Goal: Find specific page/section: Find specific page/section

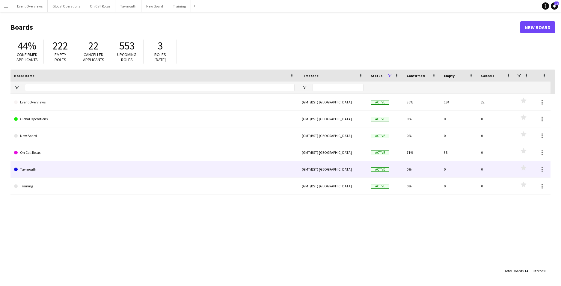
click at [26, 168] on link "Taymouth" at bounding box center [154, 169] width 280 height 17
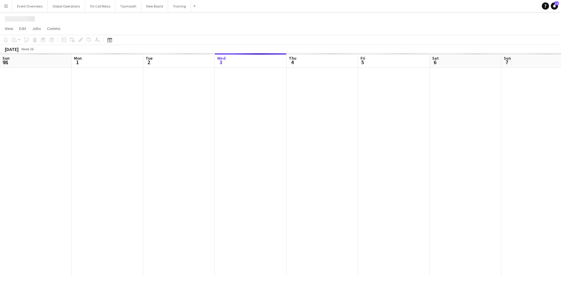
scroll to position [0, 143]
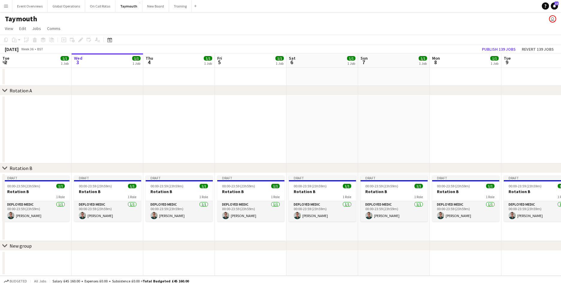
drag, startPoint x: 378, startPoint y: 243, endPoint x: 37, endPoint y: 228, distance: 341.4
click at [29, 228] on div "chevron-right Rotation A chevron-right Rotation B chevron-right New group Sun 3…" at bounding box center [280, 164] width 561 height 222
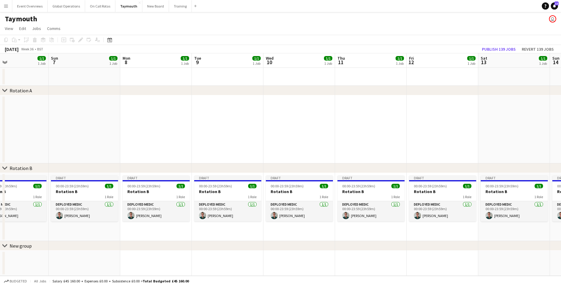
drag, startPoint x: 359, startPoint y: 190, endPoint x: 50, endPoint y: 190, distance: 309.3
click at [50, 190] on app-calendar-viewport "Thu 4 1/1 1 Job Fri 5 1/1 1 Job Sat 6 1/1 1 Job Sun 7 1/1 1 Job Mon 8 1/1 1 Job…" at bounding box center [280, 164] width 561 height 222
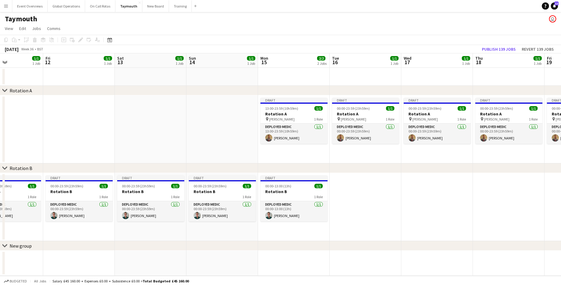
drag, startPoint x: 422, startPoint y: 235, endPoint x: 60, endPoint y: 218, distance: 363.3
click at [60, 218] on app-calendar-viewport "Mon 8 1/1 1 Job Tue 9 1/1 1 Job Wed 10 1/1 1 Job Thu 11 1/1 1 Job Fri 12 1/1 1 …" at bounding box center [280, 164] width 561 height 222
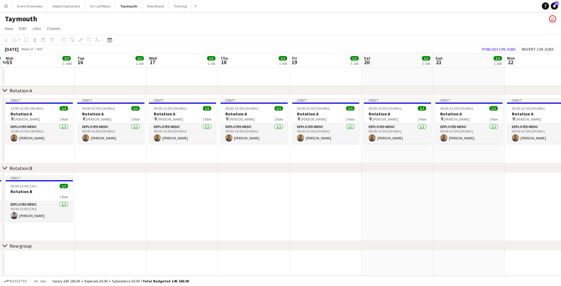
drag, startPoint x: 323, startPoint y: 232, endPoint x: 69, endPoint y: 219, distance: 254.9
click at [69, 219] on app-calendar-viewport "Fri 12 1/1 1 Job Sat 13 1/1 1 Job Sun 14 1/1 1 Job Mon 15 2/2 2 Jobs Tue 16 1/1…" at bounding box center [280, 164] width 561 height 222
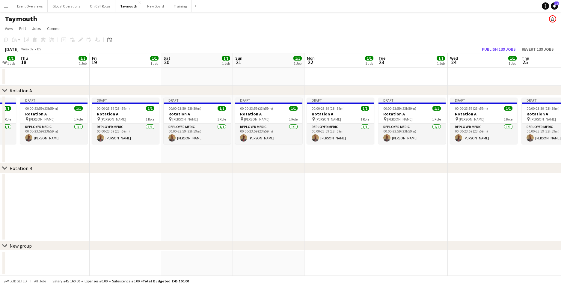
drag, startPoint x: 402, startPoint y: 234, endPoint x: 58, endPoint y: 217, distance: 343.5
click at [58, 217] on app-calendar-viewport "Mon 15 2/2 2 Jobs Tue 16 1/1 1 Job Wed 17 1/1 1 Job Thu 18 1/1 1 Job Fri 19 1/1…" at bounding box center [280, 164] width 561 height 222
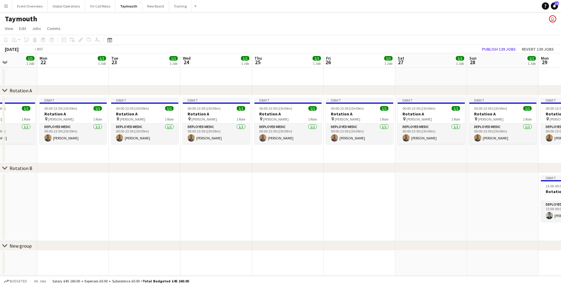
scroll to position [0, 189]
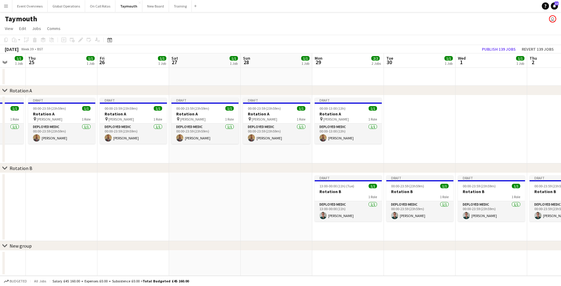
drag, startPoint x: 276, startPoint y: 235, endPoint x: 61, endPoint y: 224, distance: 215.8
click at [61, 224] on app-calendar-viewport "Mon 22 1/1 1 Job Tue 23 1/1 1 Job Wed 24 1/1 1 Job Thu 25 1/1 1 Job Fri 26 1/1 …" at bounding box center [280, 164] width 561 height 222
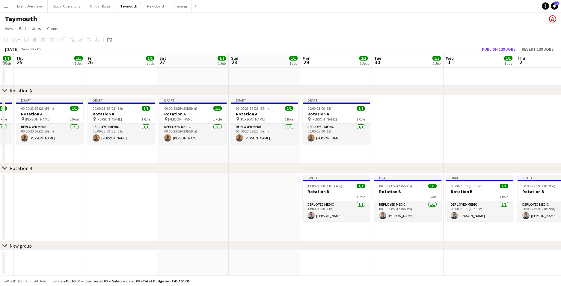
scroll to position [0, 208]
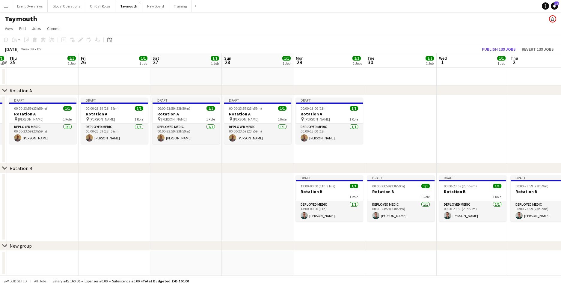
drag, startPoint x: 305, startPoint y: 253, endPoint x: 281, endPoint y: 250, distance: 24.4
click at [281, 250] on div "chevron-right Rotation A chevron-right Rotation B chevron-right New group Mon 2…" at bounding box center [280, 164] width 561 height 222
drag, startPoint x: 416, startPoint y: 249, endPoint x: 243, endPoint y: 251, distance: 172.8
click at [243, 251] on div "chevron-right Rotation A chevron-right Rotation B chevron-right New group Mon 2…" at bounding box center [280, 164] width 561 height 222
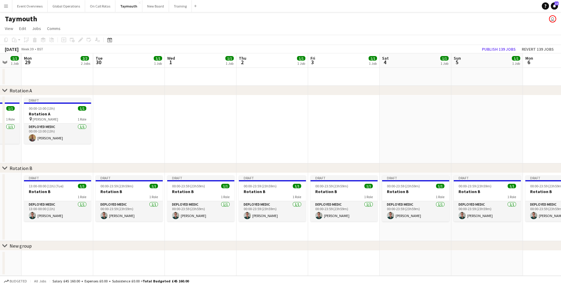
drag, startPoint x: 350, startPoint y: 222, endPoint x: 166, endPoint y: 225, distance: 183.9
click at [166, 225] on app-calendar-viewport "Fri 26 1/1 1 Job Sat 27 1/1 1 Job Sun 28 1/1 1 Job Mon 29 2/2 2 Jobs Tue 30 1/1…" at bounding box center [280, 164] width 561 height 222
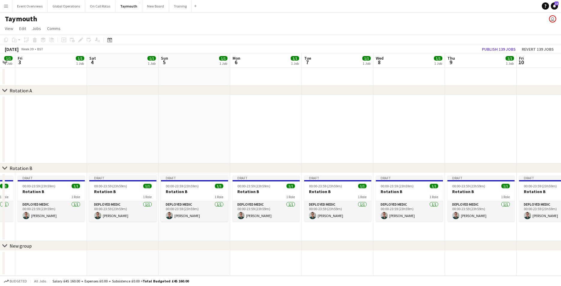
drag, startPoint x: 428, startPoint y: 230, endPoint x: 141, endPoint y: 229, distance: 287.4
click at [141, 229] on app-calendar-viewport "Tue 30 1/1 1 Job Wed 1 1/1 1 Job Thu 2 1/1 1 Job Fri 3 1/1 1 Job Sat 4 1/1 1 Jo…" at bounding box center [280, 164] width 561 height 222
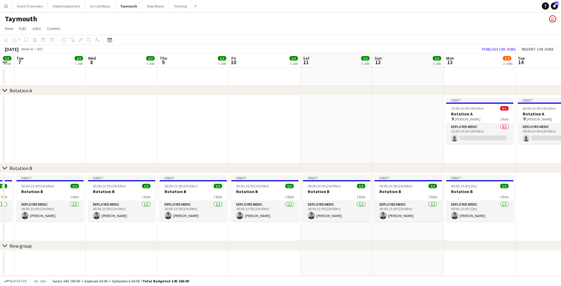
scroll to position [0, 209]
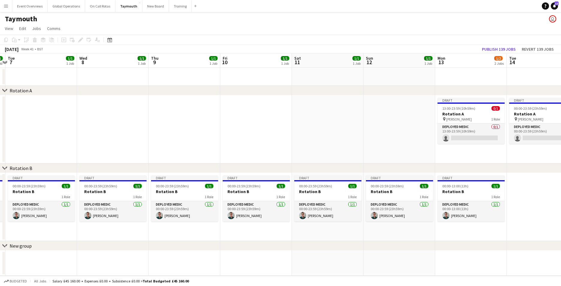
drag, startPoint x: 430, startPoint y: 237, endPoint x: 134, endPoint y: 239, distance: 296.1
click at [134, 239] on app-calendar-viewport "Sat 4 1/1 1 Job Sun 5 1/1 1 Job Mon 6 1/1 1 Job Tue 7 1/1 1 Job Wed 8 1/1 1 Job…" at bounding box center [280, 164] width 561 height 222
drag, startPoint x: 427, startPoint y: 246, endPoint x: 140, endPoint y: 245, distance: 286.5
click at [140, 245] on div "chevron-right New group" at bounding box center [280, 246] width 561 height 10
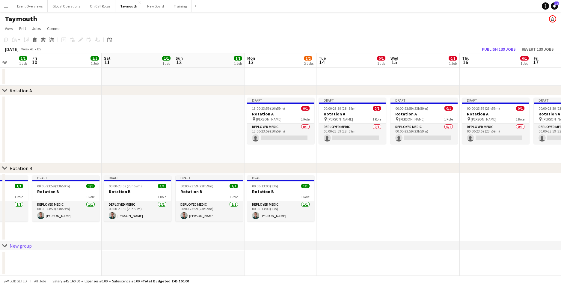
drag, startPoint x: 384, startPoint y: 182, endPoint x: 75, endPoint y: 177, distance: 309.0
click at [81, 177] on app-calendar-viewport "Tue 7 1/1 1 Job Wed 8 1/1 1 Job Thu 9 1/1 1 Job Fri 10 1/1 1 Job Sat 11 1/1 1 J…" at bounding box center [280, 164] width 561 height 222
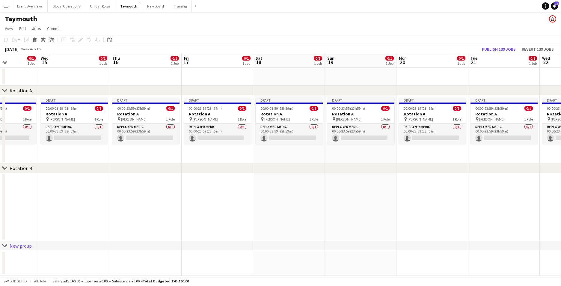
drag, startPoint x: 436, startPoint y: 204, endPoint x: 137, endPoint y: 204, distance: 299.4
click at [137, 204] on app-calendar-viewport "Sat 11 1/1 1 Job Sun 12 1/1 1 Job Mon 13 1/2 2 Jobs Tue 14 0/1 1 Job Wed 15 0/1…" at bounding box center [280, 164] width 561 height 222
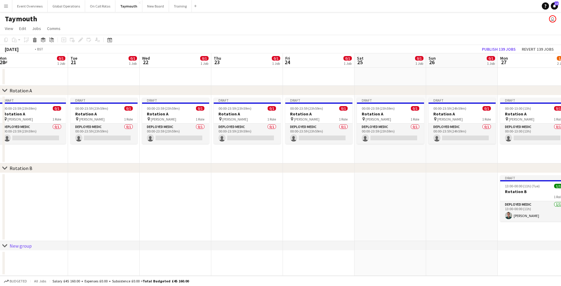
drag, startPoint x: 476, startPoint y: 198, endPoint x: 150, endPoint y: 205, distance: 326.4
click at [150, 205] on app-calendar-viewport "Fri 17 0/1 1 Job Sat 18 0/1 1 Job Sun 19 0/1 1 Job Mon 20 0/1 1 Job Tue 21 0/1 …" at bounding box center [280, 164] width 561 height 222
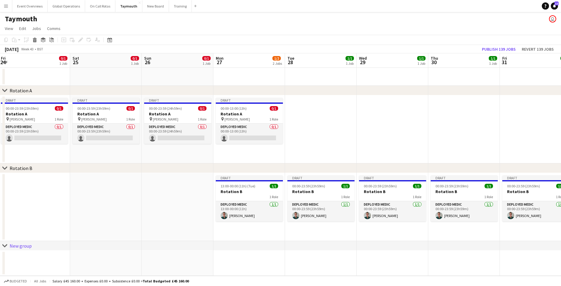
drag, startPoint x: 393, startPoint y: 215, endPoint x: 111, endPoint y: 215, distance: 281.4
click at [109, 214] on app-calendar-viewport "Tue 21 0/1 1 Job Wed 22 0/1 1 Job Thu 23 0/1 1 Job Fri 24 0/1 1 Job Sat 25 0/1 …" at bounding box center [280, 164] width 561 height 222
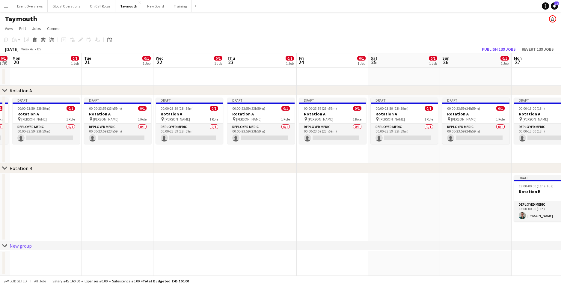
drag, startPoint x: 150, startPoint y: 233, endPoint x: 435, endPoint y: 221, distance: 285.3
click at [435, 221] on app-calendar-viewport "Sat 18 0/1 1 Job Sun 19 0/1 1 Job Mon 20 0/1 1 Job Tue 21 0/1 1 Job Wed 22 0/1 …" at bounding box center [280, 164] width 561 height 222
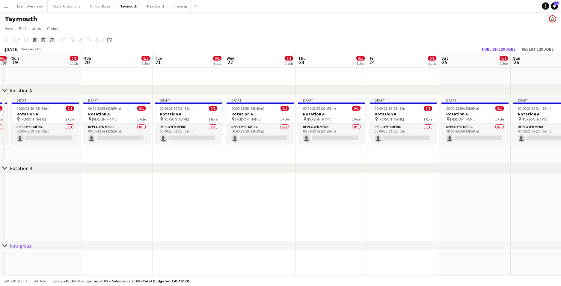
drag, startPoint x: 121, startPoint y: 227, endPoint x: 476, endPoint y: 220, distance: 354.9
click at [478, 221] on app-calendar-viewport "Fri 17 0/1 1 Job Sat 18 0/1 1 Job Sun 19 0/1 1 Job Mon 20 0/1 1 Job Tue 21 0/1 …" at bounding box center [280, 164] width 561 height 222
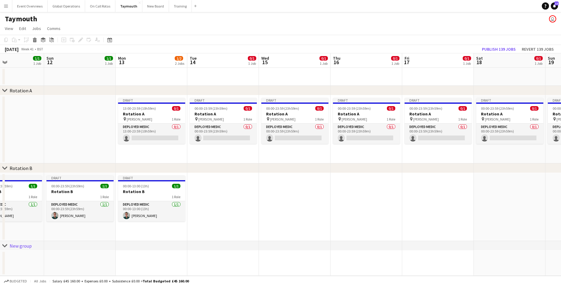
drag, startPoint x: 143, startPoint y: 225, endPoint x: 464, endPoint y: 208, distance: 321.5
click at [464, 208] on app-calendar-viewport "Thu 9 1/1 1 Job Fri 10 1/1 1 Job Sat 11 1/1 1 Job Sun 12 1/1 1 Job Mon 13 1/2 2…" at bounding box center [280, 164] width 561 height 222
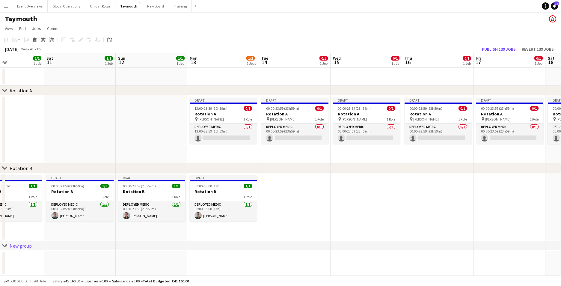
scroll to position [0, 171]
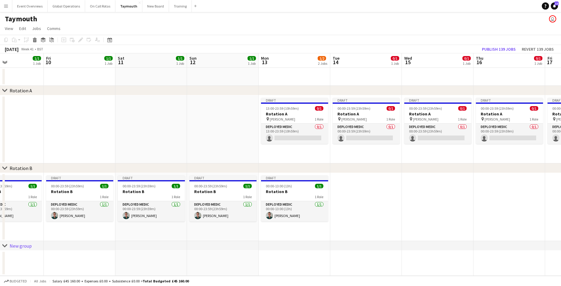
drag, startPoint x: 68, startPoint y: 233, endPoint x: 307, endPoint y: 242, distance: 239.1
click at [307, 242] on div "chevron-right Rotation A chevron-right Rotation B chevron-right New group Tue 7…" at bounding box center [280, 164] width 561 height 222
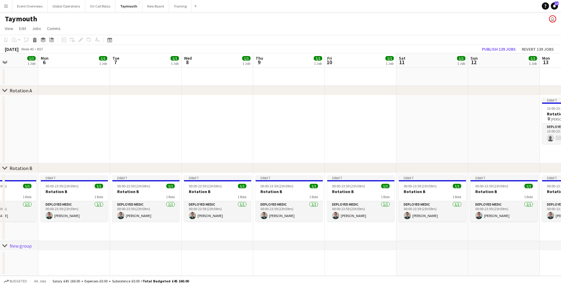
scroll to position [0, 170]
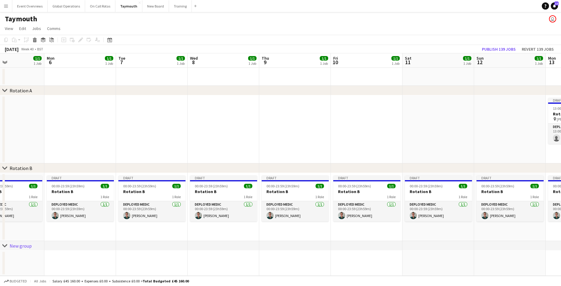
drag, startPoint x: 43, startPoint y: 239, endPoint x: 330, endPoint y: 229, distance: 287.0
click at [330, 229] on app-calendar-viewport "Fri 3 1/1 1 Job Sat 4 1/1 1 Job Sun 5 1/1 1 Job Mon 6 1/1 1 Job Tue 7 1/1 1 Job…" at bounding box center [280, 164] width 561 height 222
drag, startPoint x: 72, startPoint y: 249, endPoint x: 311, endPoint y: 265, distance: 239.2
click at [311, 265] on div "chevron-right Rotation A chevron-right Rotation B chevron-right New group Fri 3…" at bounding box center [280, 164] width 561 height 222
drag, startPoint x: 153, startPoint y: 240, endPoint x: 267, endPoint y: 244, distance: 114.2
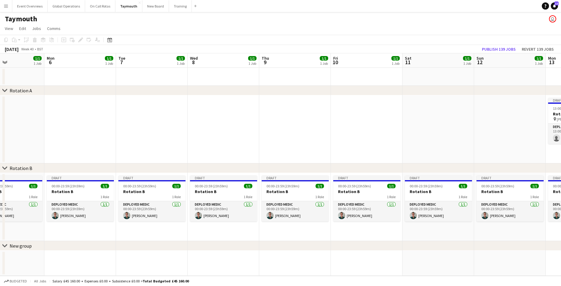
click at [267, 244] on div "chevron-right New group" at bounding box center [280, 246] width 561 height 10
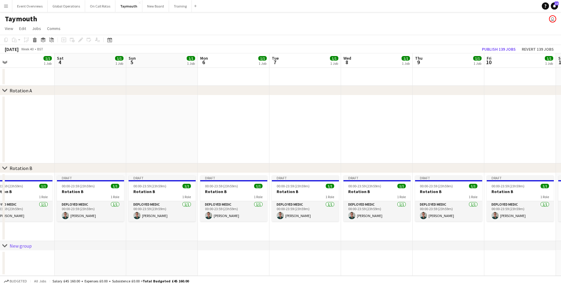
scroll to position [0, 155]
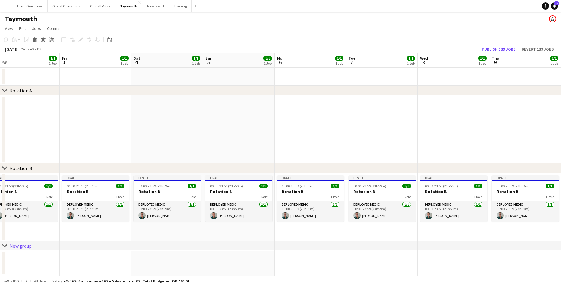
drag, startPoint x: 155, startPoint y: 157, endPoint x: 385, endPoint y: 153, distance: 230.0
click at [385, 153] on app-calendar-viewport "Tue 30 1/1 1 Job Wed 1 1/1 1 Job Thu 2 1/1 1 Job Fri 3 1/1 1 Job Sat 4 1/1 1 Jo…" at bounding box center [280, 164] width 561 height 222
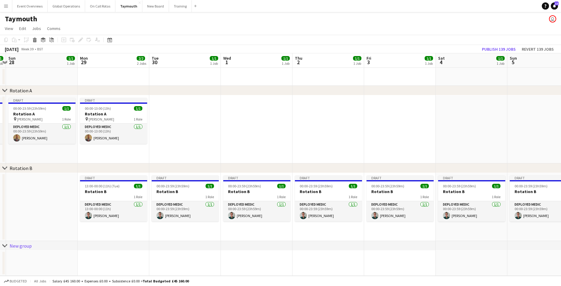
scroll to position [0, 184]
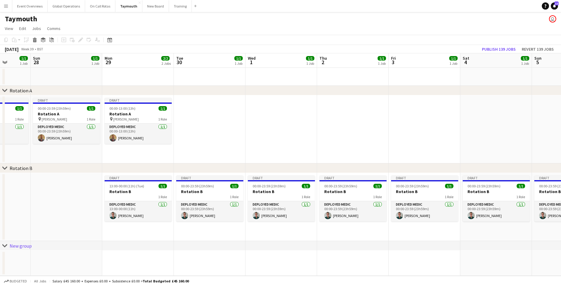
drag, startPoint x: 52, startPoint y: 153, endPoint x: 381, endPoint y: 158, distance: 328.8
click at [381, 158] on app-calendar-viewport "Thu 25 1/1 1 Job Fri 26 1/1 1 Job Sat 27 1/1 1 Job Sun 28 1/1 1 Job Mon 29 2/2 …" at bounding box center [280, 164] width 561 height 222
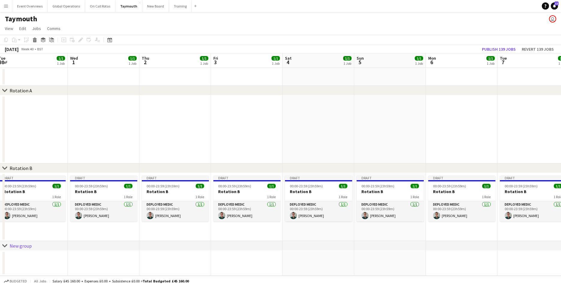
drag, startPoint x: 399, startPoint y: 134, endPoint x: -19, endPoint y: 137, distance: 417.1
click at [0, 137] on html "Menu Boards Boards Boards All jobs Status Workforce Workforce My Workforce Recr…" at bounding box center [280, 143] width 561 height 286
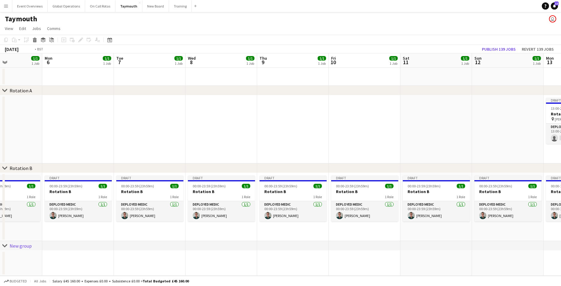
drag, startPoint x: 321, startPoint y: 147, endPoint x: -49, endPoint y: 130, distance: 370.1
click at [0, 130] on html "Menu Boards Boards Boards All jobs Status Workforce Workforce My Workforce Recr…" at bounding box center [280, 143] width 561 height 286
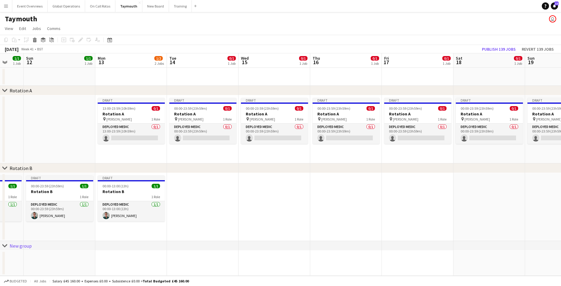
drag, startPoint x: 313, startPoint y: 147, endPoint x: 67, endPoint y: 131, distance: 246.1
click at [19, 128] on app-calendar-viewport "Thu 9 1/1 1 Job Fri 10 1/1 1 Job Sat 11 1/1 1 Job Sun 12 1/1 1 Job Mon 13 1/2 2…" at bounding box center [280, 164] width 561 height 222
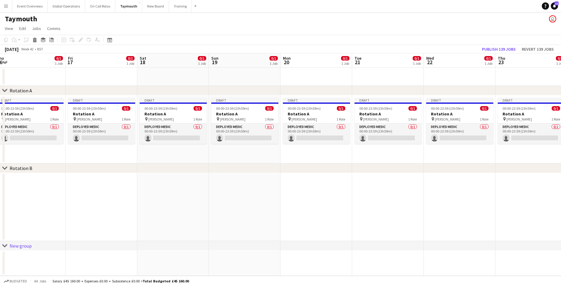
drag, startPoint x: 344, startPoint y: 176, endPoint x: -54, endPoint y: 149, distance: 398.9
click at [0, 149] on html "Menu Boards Boards Boards All jobs Status Workforce Workforce My Workforce Recr…" at bounding box center [280, 143] width 561 height 286
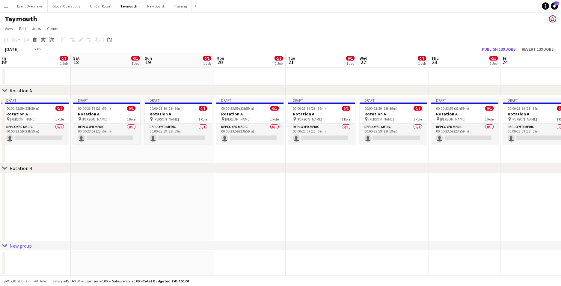
drag, startPoint x: 335, startPoint y: 189, endPoint x: 49, endPoint y: 174, distance: 286.9
click at [49, 174] on app-calendar-viewport "Tue 14 0/1 1 Job Wed 15 0/1 1 Job Thu 16 0/1 1 Job Fri 17 0/1 1 Job Sat 18 0/1 …" at bounding box center [280, 164] width 561 height 222
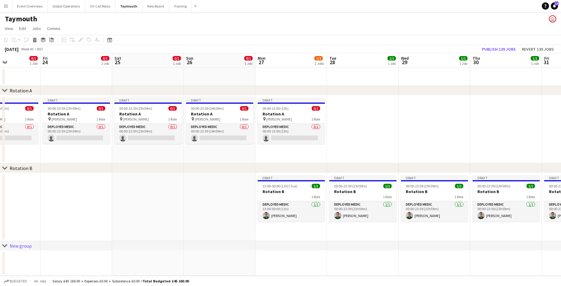
scroll to position [0, 182]
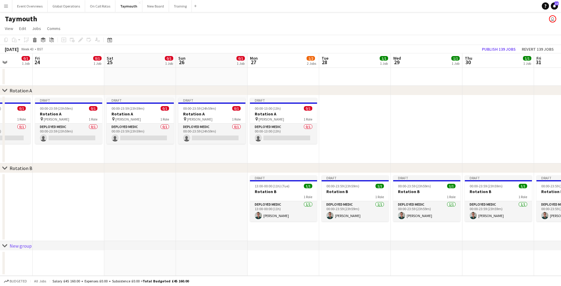
drag, startPoint x: 356, startPoint y: 191, endPoint x: 126, endPoint y: 174, distance: 230.6
click at [126, 174] on app-calendar-viewport "Tue 21 0/1 1 Job Wed 22 0/1 1 Job Thu 23 0/1 1 Job Fri 24 0/1 1 Job Sat 25 0/1 …" at bounding box center [280, 164] width 561 height 222
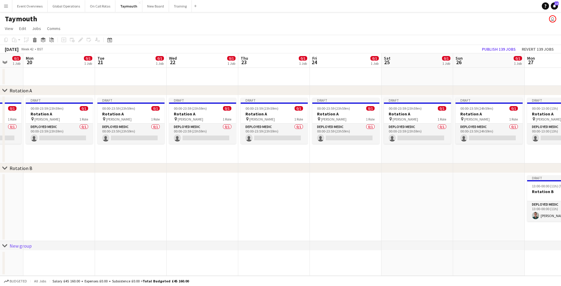
scroll to position [0, 191]
drag, startPoint x: 106, startPoint y: 194, endPoint x: 383, endPoint y: 216, distance: 277.9
click at [383, 216] on app-calendar-viewport "Fri 17 0/1 1 Job Sat 18 0/1 1 Job Sun 19 0/1 1 Job Mon 20 0/1 1 Job Tue 21 0/1 …" at bounding box center [280, 164] width 561 height 222
